Goal: Information Seeking & Learning: Learn about a topic

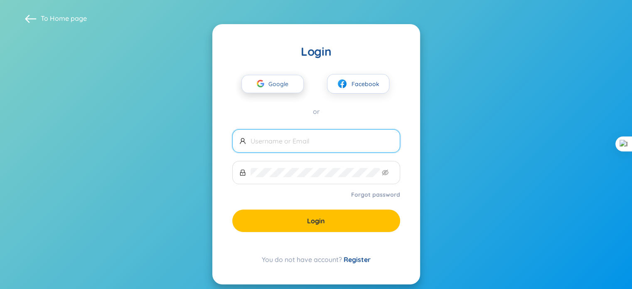
click at [258, 80] on icon "button" at bounding box center [260, 83] width 7 height 7
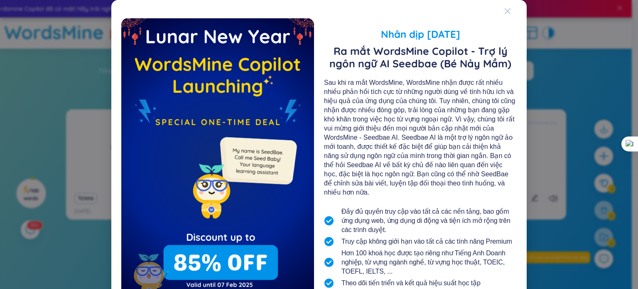
click at [505, 7] on div "Close" at bounding box center [507, 11] width 7 height 22
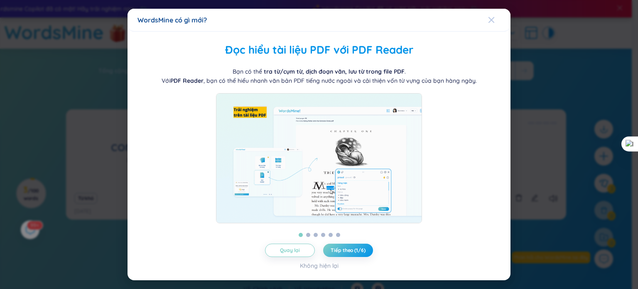
click at [495, 16] on span "Close" at bounding box center [499, 20] width 22 height 22
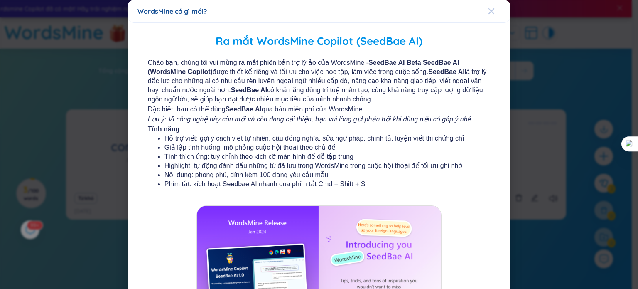
click at [488, 10] on icon "Close" at bounding box center [491, 11] width 7 height 7
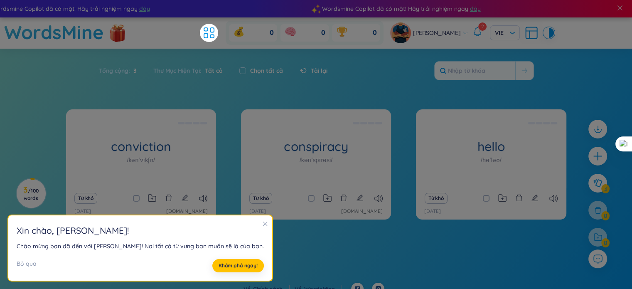
click at [263, 223] on icon "close" at bounding box center [265, 223] width 5 height 5
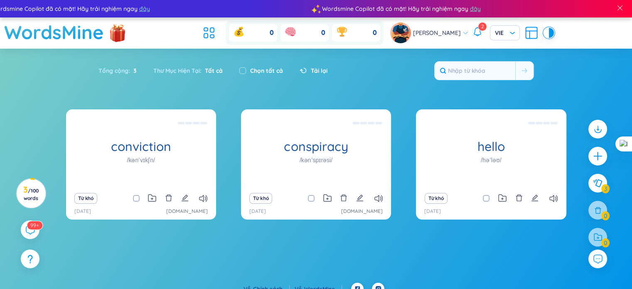
scroll to position [10, 0]
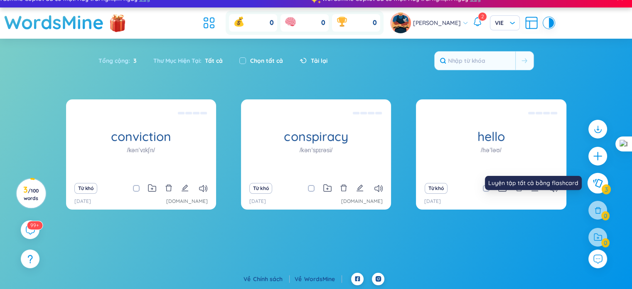
click at [595, 187] on icon at bounding box center [597, 183] width 10 height 9
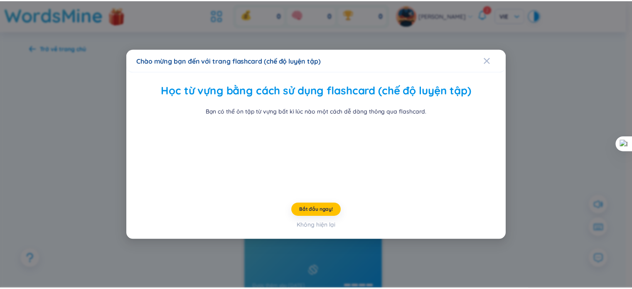
scroll to position [27, 0]
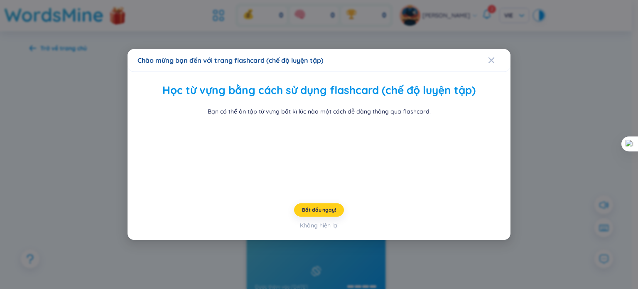
click at [322, 216] on button "Bắt đầu ngay!" at bounding box center [319, 209] width 50 height 13
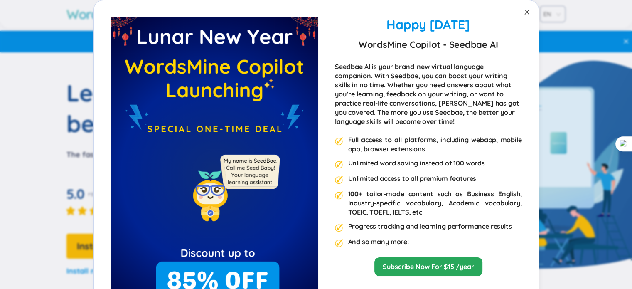
click at [524, 12] on icon "close" at bounding box center [526, 12] width 5 height 5
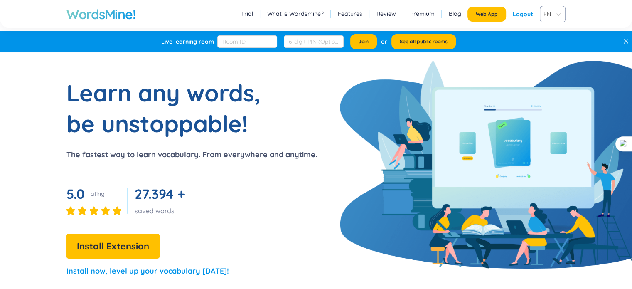
click at [105, 13] on h1 "WordsMine!" at bounding box center [100, 14] width 69 height 17
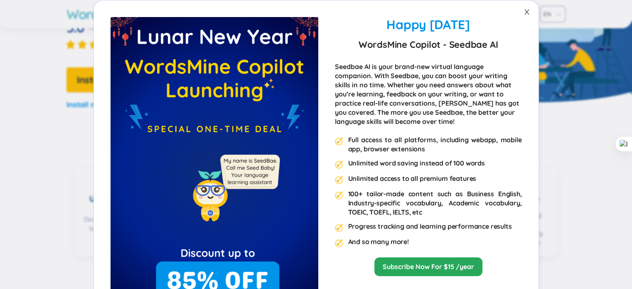
click at [524, 12] on icon "close" at bounding box center [526, 12] width 5 height 5
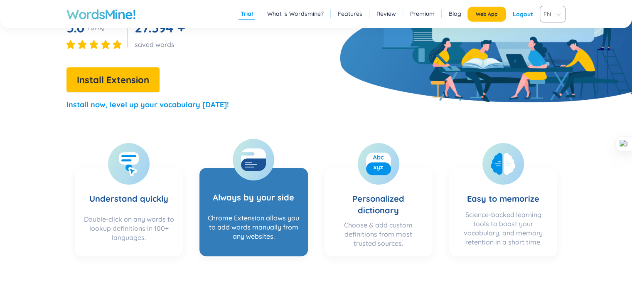
scroll to position [42, 0]
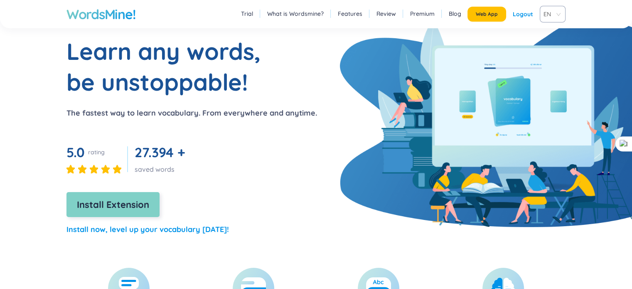
click at [108, 207] on span "Install Extension" at bounding box center [113, 204] width 72 height 15
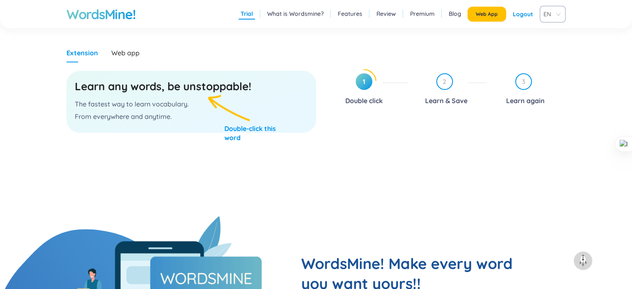
scroll to position [748, 0]
